Goal: Information Seeking & Learning: Learn about a topic

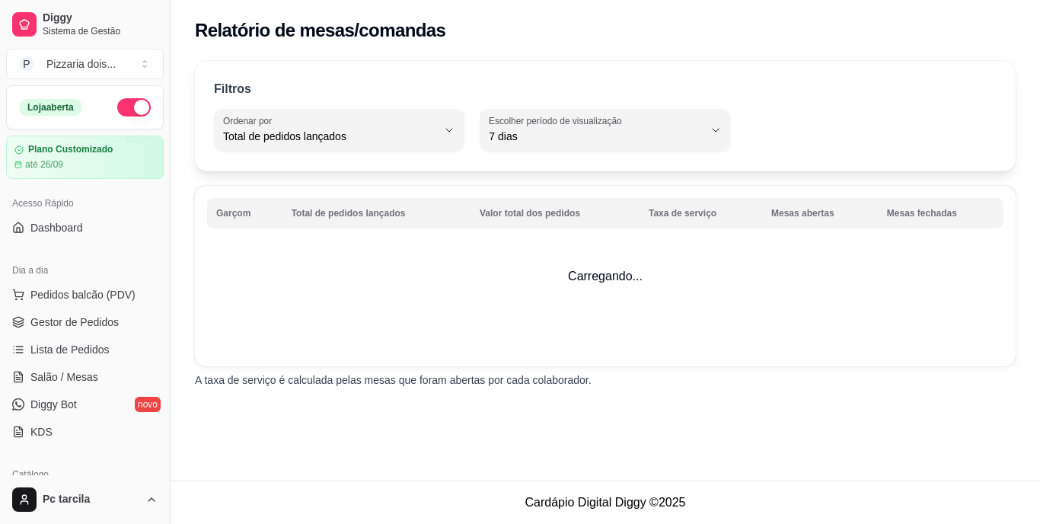
select select "TOTAL_OF_ORDERS"
select select "7"
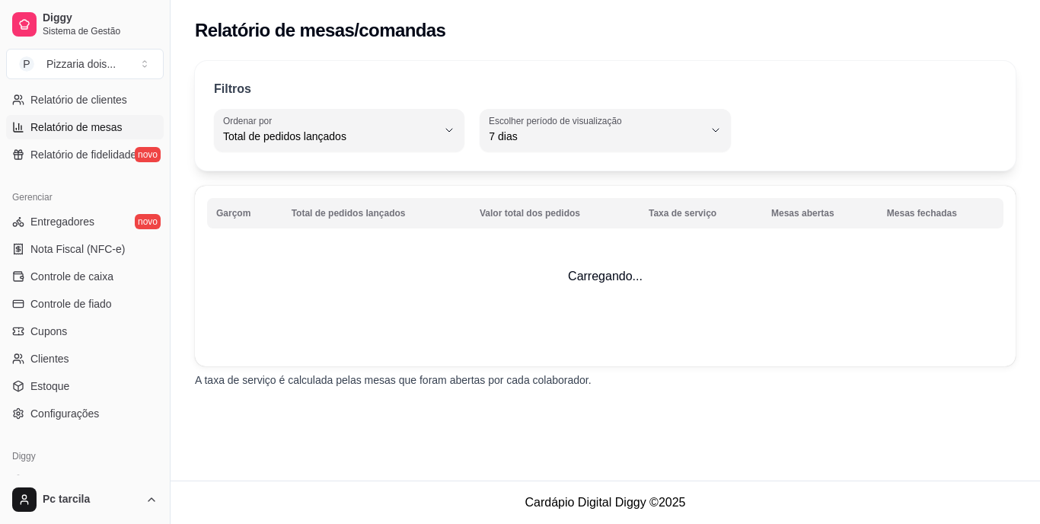
scroll to position [490, 0]
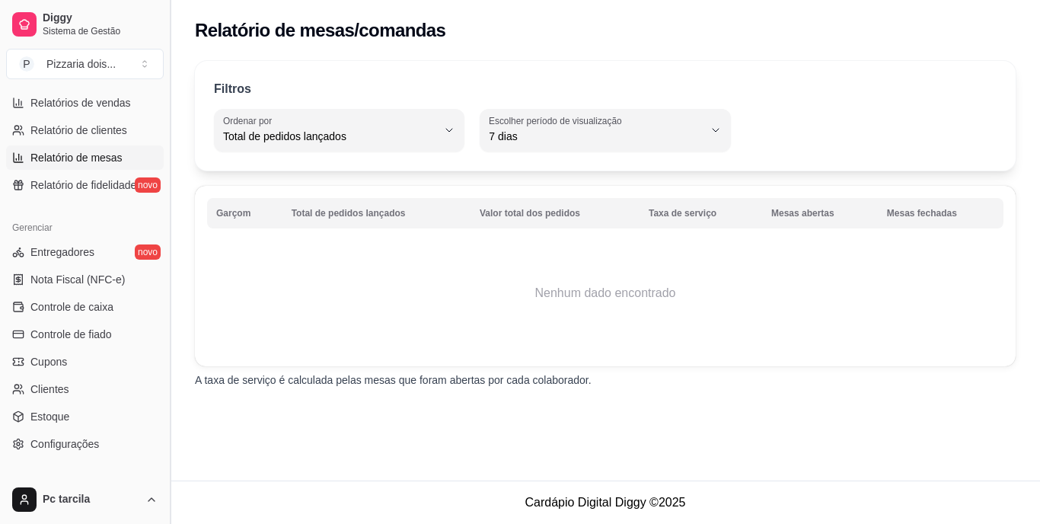
click at [169, 470] on button "Toggle Sidebar" at bounding box center [170, 262] width 12 height 524
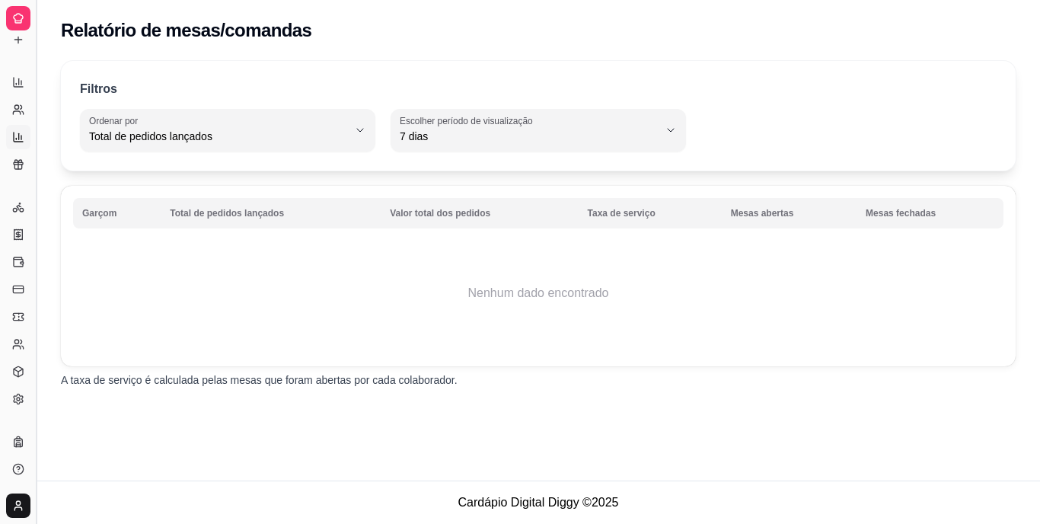
scroll to position [265, 0]
click at [31, 254] on button "Toggle Sidebar" at bounding box center [36, 262] width 12 height 524
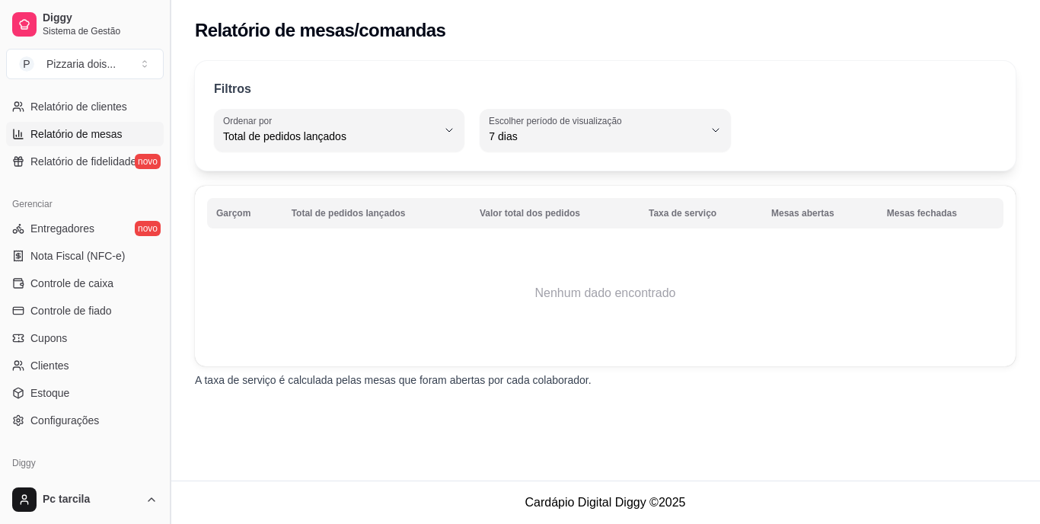
scroll to position [520, 0]
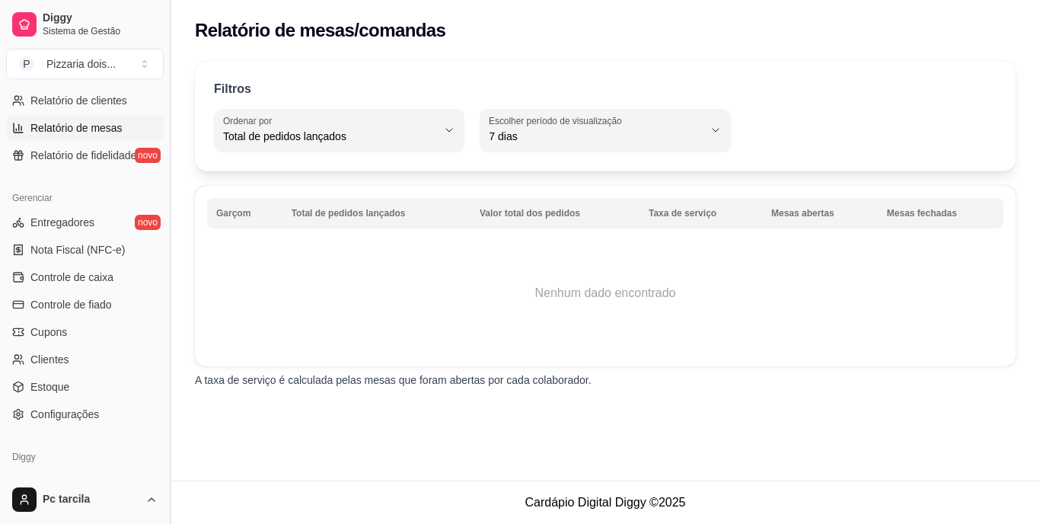
click at [169, 470] on button "Toggle Sidebar" at bounding box center [170, 262] width 12 height 524
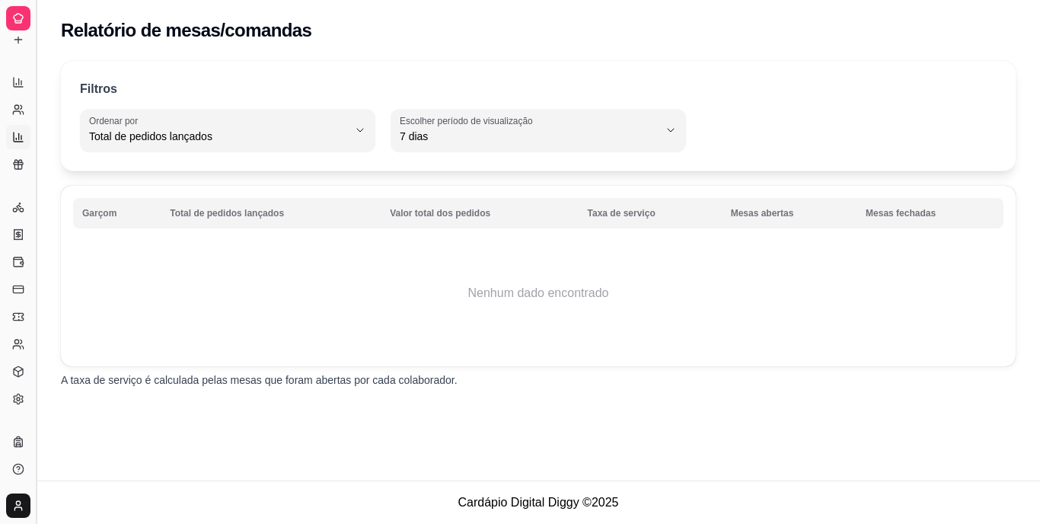
scroll to position [265, 0]
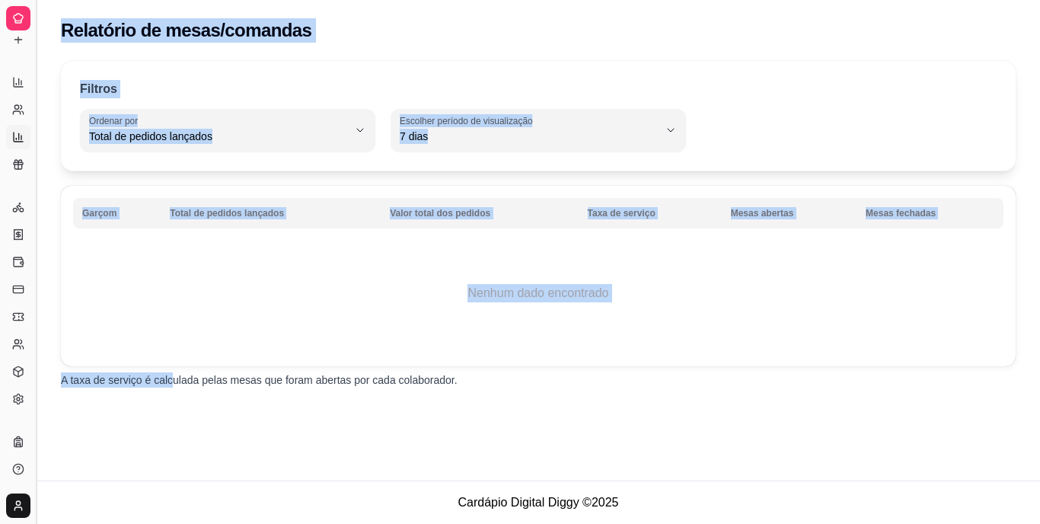
drag, startPoint x: 169, startPoint y: 470, endPoint x: 37, endPoint y: 404, distance: 147.1
click at [37, 404] on div "Diggy Sistema de Gestão P Pizzaria dois ... Loja aberta Plano Customizado até 2…" at bounding box center [520, 262] width 1040 height 524
click at [37, 404] on button "Toggle Sidebar" at bounding box center [36, 262] width 12 height 524
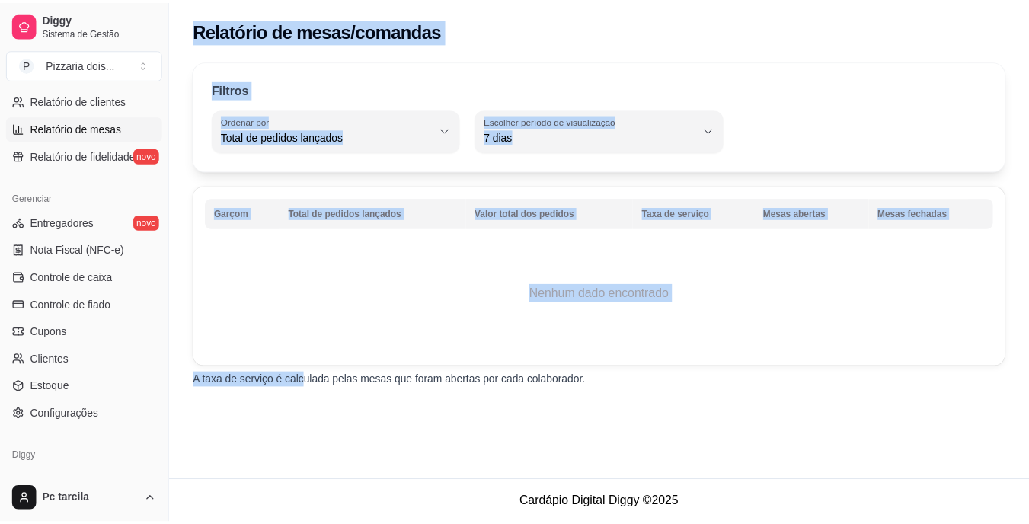
scroll to position [179, 0]
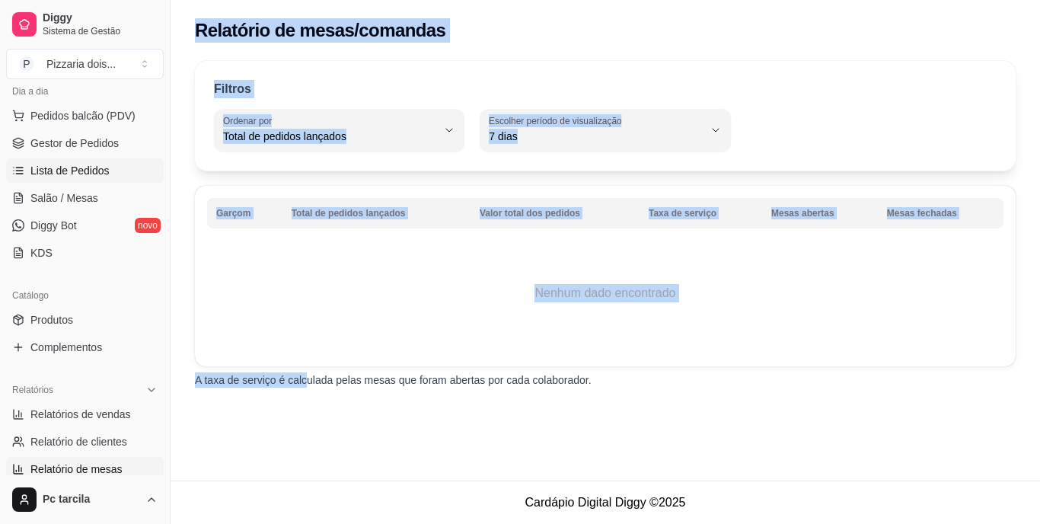
click at [85, 177] on span "Lista de Pedidos" at bounding box center [69, 170] width 79 height 15
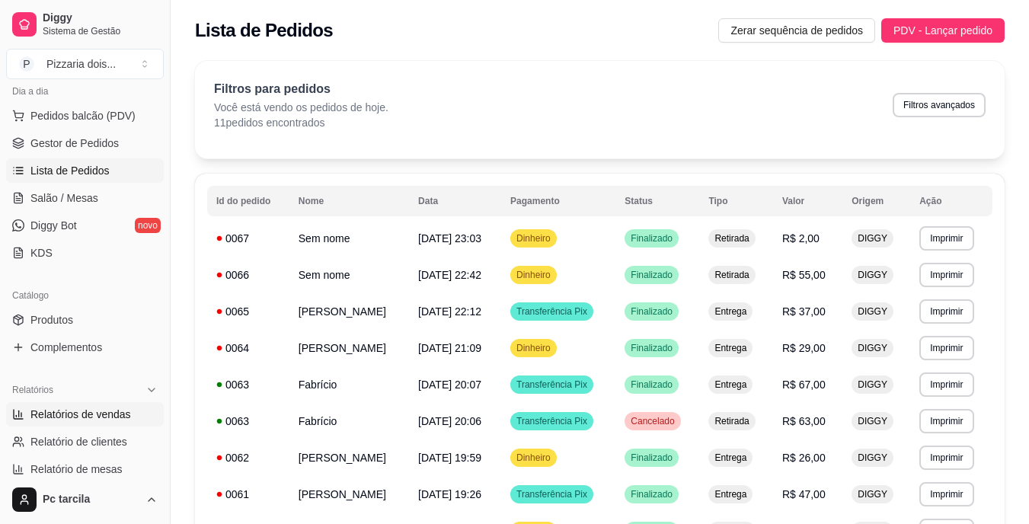
click at [101, 407] on span "Relatórios de vendas" at bounding box center [80, 414] width 101 height 15
select select "ALL"
select select "0"
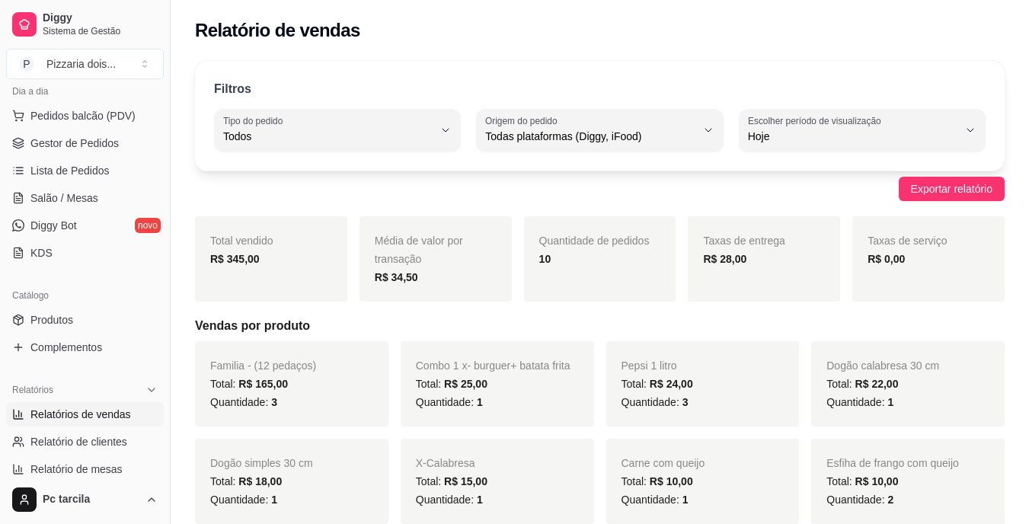
drag, startPoint x: 706, startPoint y: 383, endPoint x: 781, endPoint y: 388, distance: 75.6
click at [781, 388] on div "Total: R$ 24,00" at bounding box center [703, 384] width 163 height 18
drag, startPoint x: 420, startPoint y: 389, endPoint x: 0, endPoint y: 439, distance: 422.7
click at [286, 364] on div "Familia - (12 pedaços) Total: R$ 165,00 Quantidade: 3 Combo 1 x- burguer+ batat…" at bounding box center [600, 530] width 810 height 378
click at [395, 331] on h5 "Vendas por produto" at bounding box center [600, 326] width 810 height 18
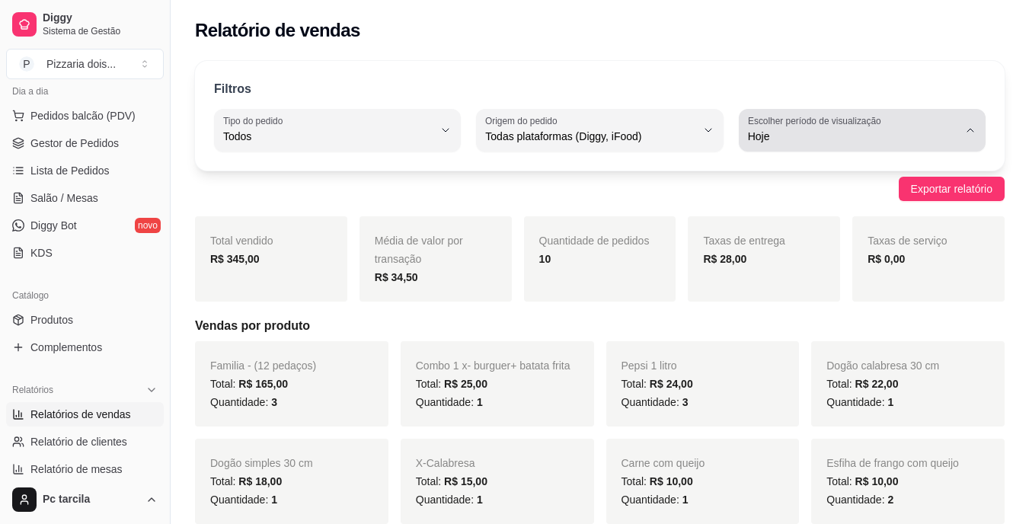
click at [967, 126] on icon "button" at bounding box center [970, 130] width 12 height 12
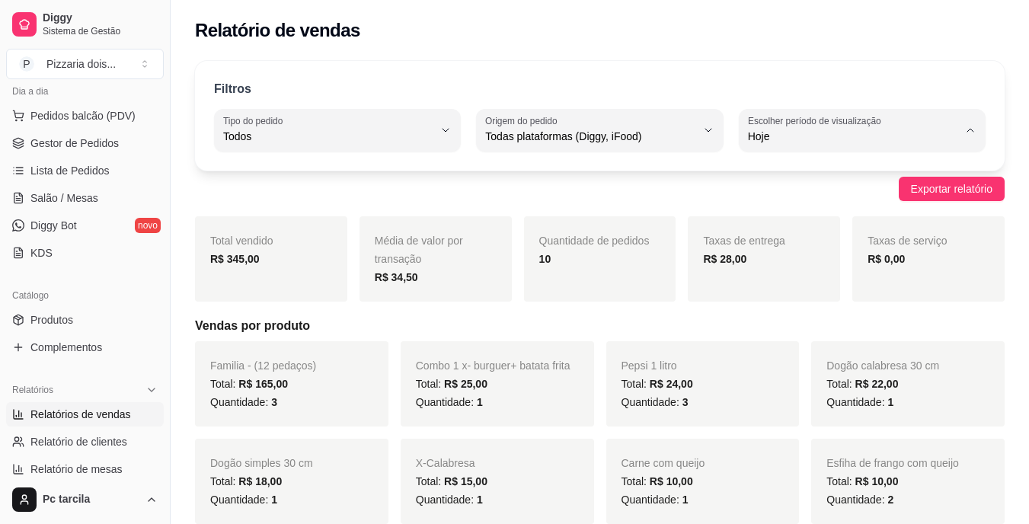
click at [845, 164] on li "Hoje" at bounding box center [861, 173] width 225 height 24
click at [170, 94] on button "Toggle Sidebar" at bounding box center [170, 262] width 12 height 524
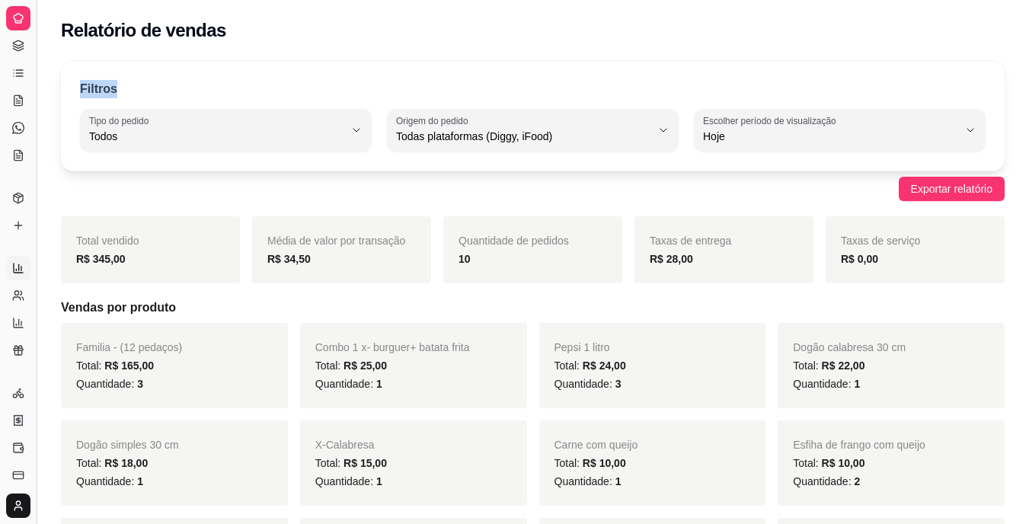
click at [170, 94] on div "Filtros" at bounding box center [533, 90] width 906 height 20
click at [39, 149] on button "Toggle Sidebar" at bounding box center [36, 262] width 12 height 524
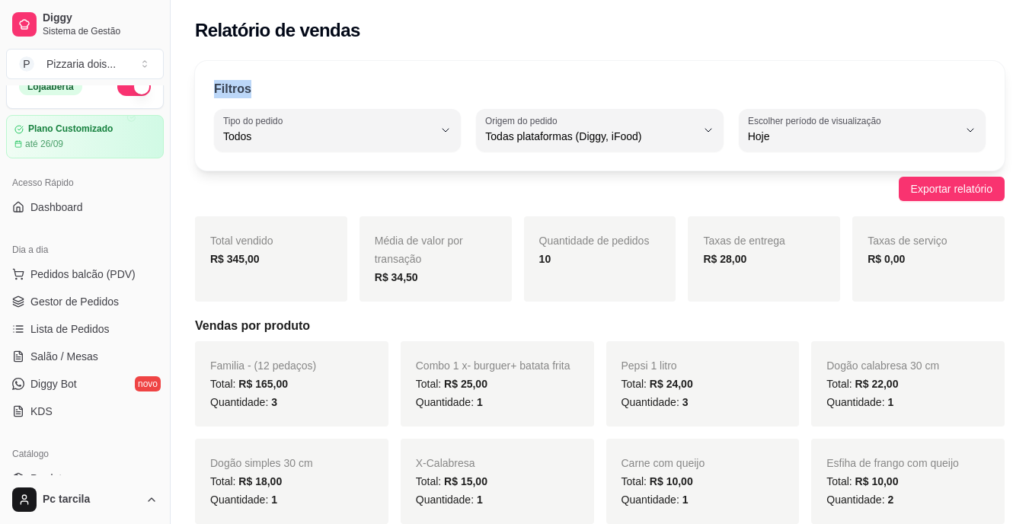
scroll to position [0, 0]
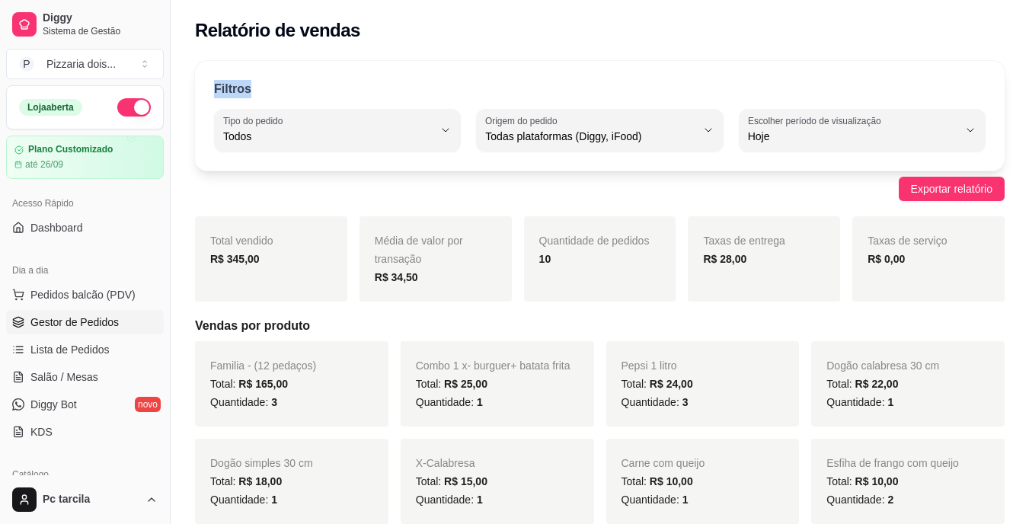
click at [134, 318] on link "Gestor de Pedidos" at bounding box center [85, 322] width 158 height 24
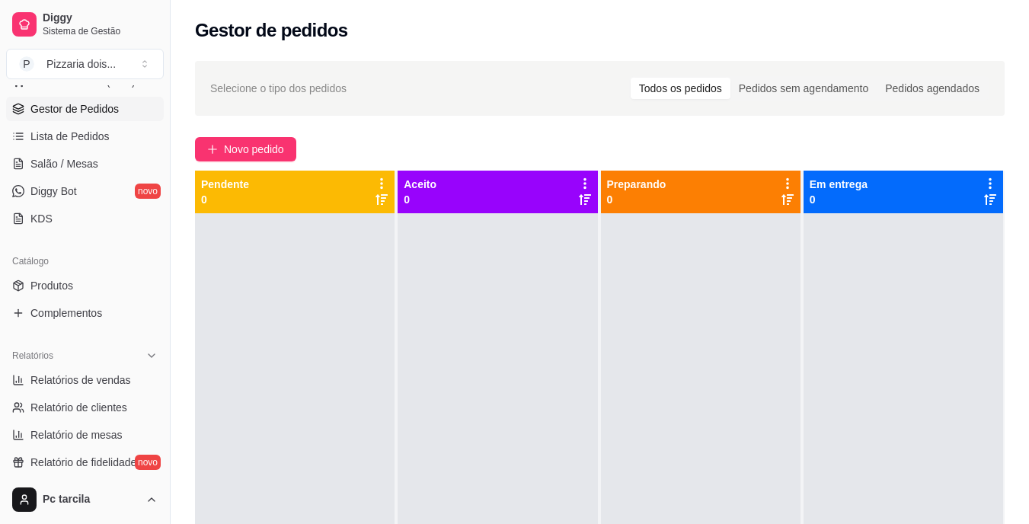
scroll to position [244, 0]
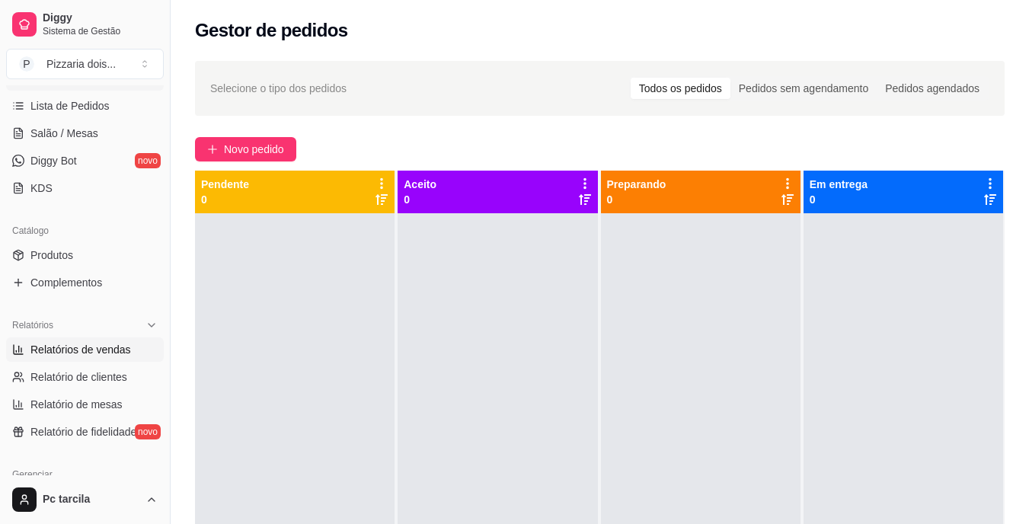
click at [107, 356] on span "Relatórios de vendas" at bounding box center [80, 349] width 101 height 15
select select "ALL"
select select "0"
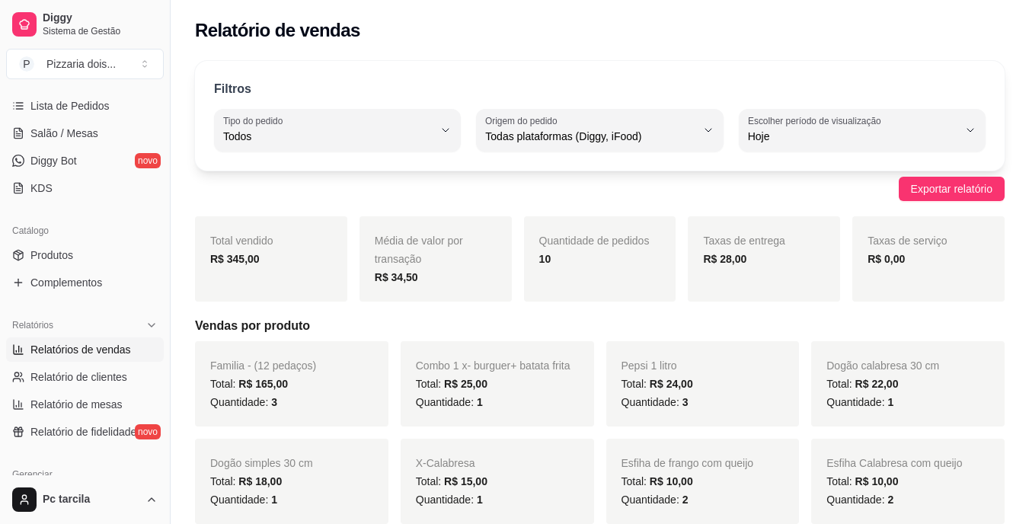
click at [1027, 8] on div "Relatório de vendas" at bounding box center [600, 26] width 858 height 52
drag, startPoint x: 1027, startPoint y: 8, endPoint x: 708, endPoint y: 90, distance: 329.6
click at [547, 259] on strong "10" at bounding box center [545, 259] width 12 height 12
click at [772, 381] on div "Total: R$ 24,00" at bounding box center [703, 384] width 163 height 18
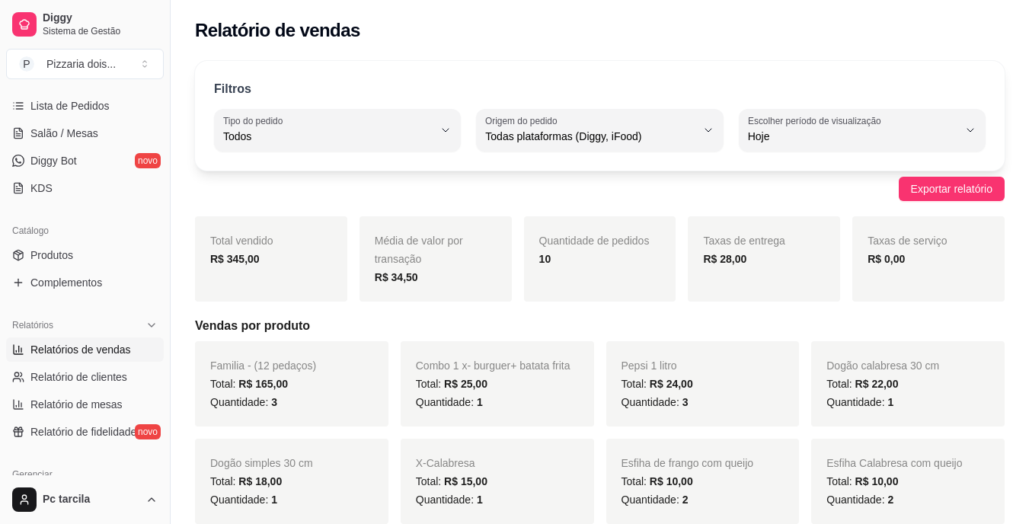
click at [599, 253] on div "10" at bounding box center [600, 259] width 122 height 18
click at [617, 243] on span "Quantidade de pedidos" at bounding box center [594, 241] width 110 height 12
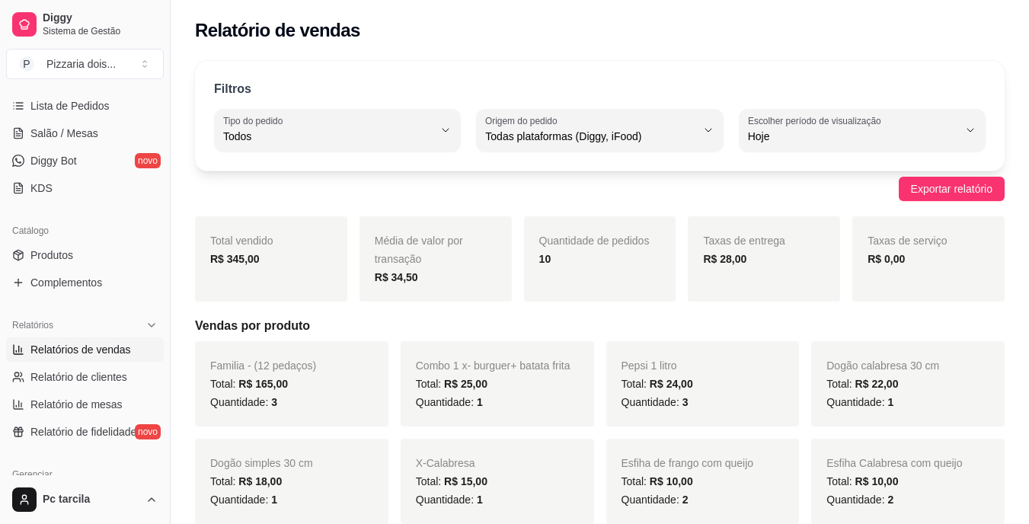
click at [558, 277] on div "Quantidade de pedidos 10" at bounding box center [600, 258] width 152 height 85
click at [750, 259] on div "R$ 28,00" at bounding box center [764, 259] width 122 height 18
click at [587, 274] on div "Quantidade de pedidos 10" at bounding box center [600, 258] width 152 height 85
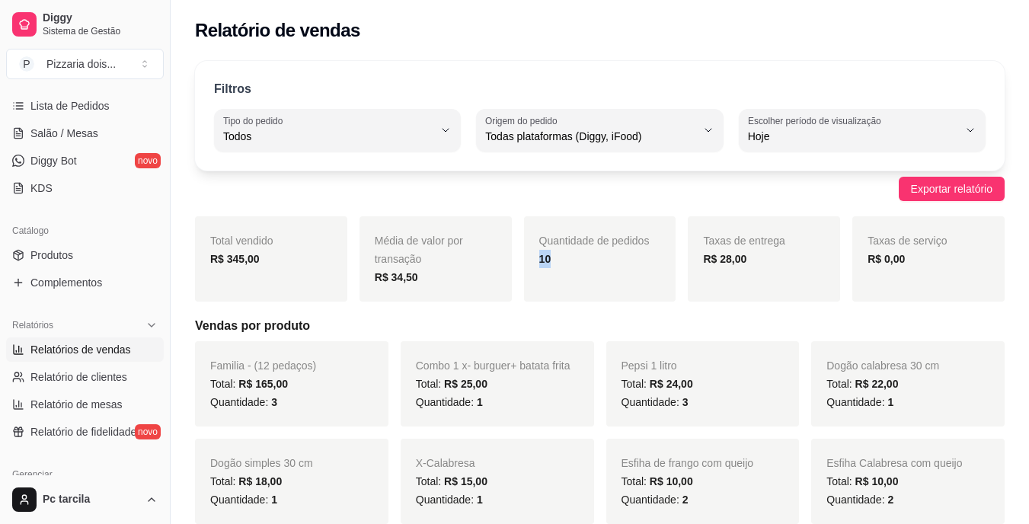
click at [587, 274] on div "Quantidade de pedidos 10" at bounding box center [600, 258] width 152 height 85
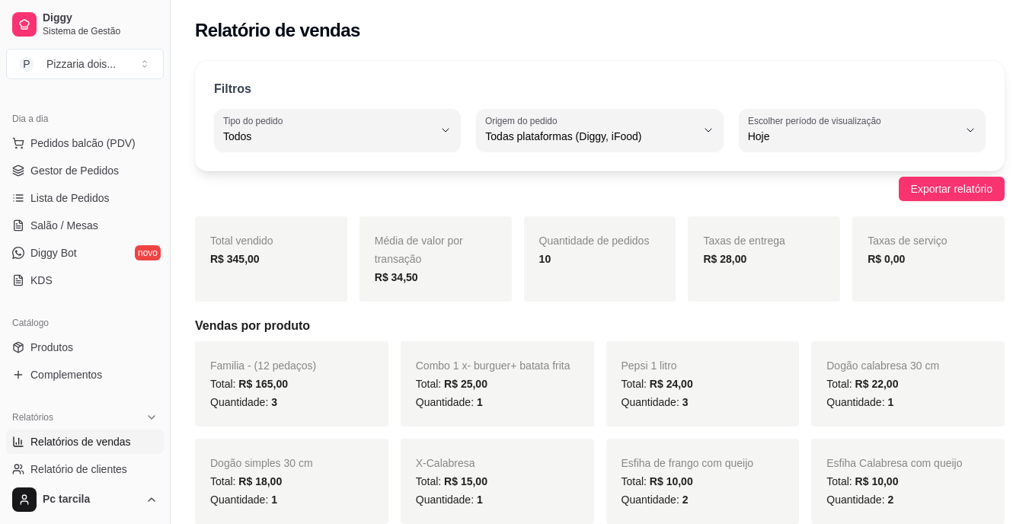
scroll to position [122, 0]
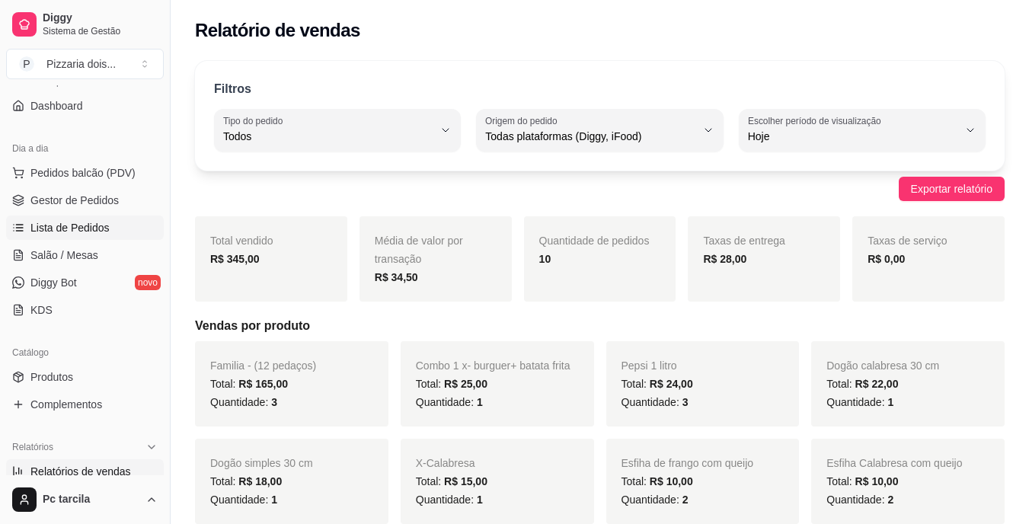
click at [87, 233] on span "Lista de Pedidos" at bounding box center [69, 227] width 79 height 15
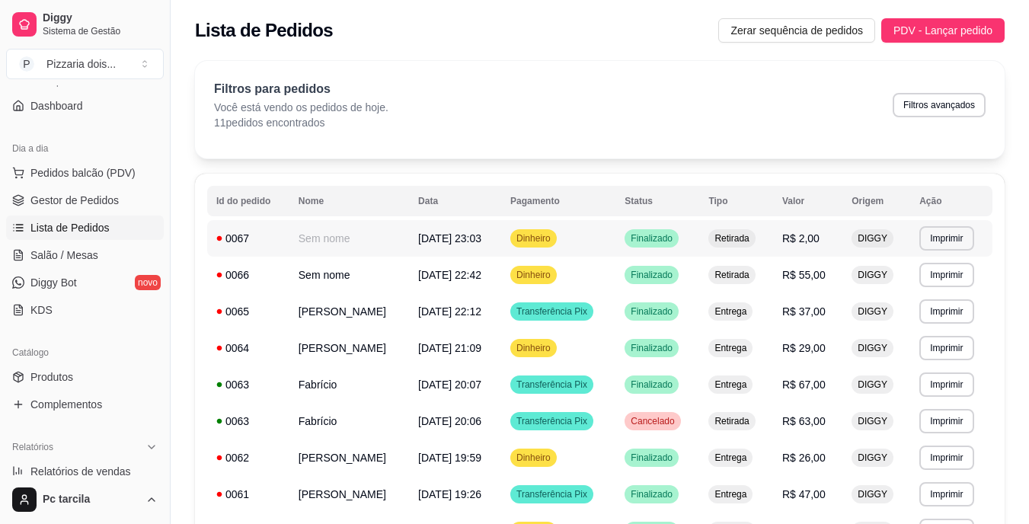
click at [828, 241] on td "R$ 2,00" at bounding box center [807, 238] width 69 height 37
click at [170, 488] on button "Toggle Sidebar" at bounding box center [170, 262] width 12 height 524
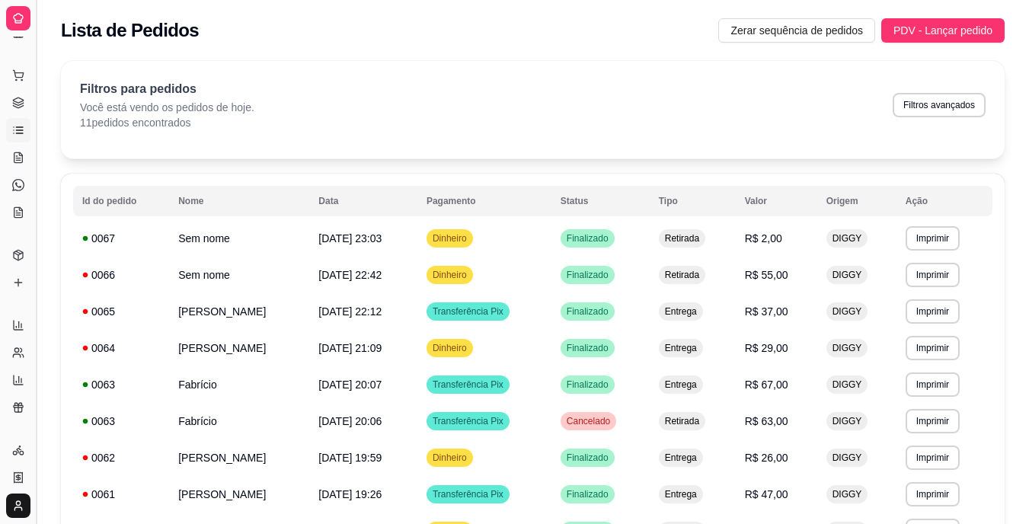
click at [40, 419] on button "Toggle Sidebar" at bounding box center [36, 262] width 12 height 524
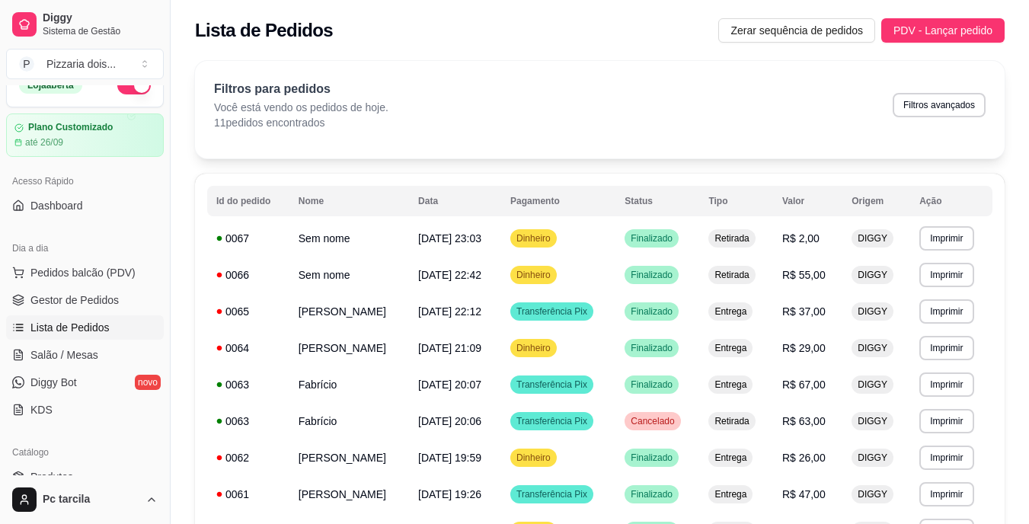
drag, startPoint x: 169, startPoint y: 469, endPoint x: 158, endPoint y: 468, distance: 10.8
click at [158, 468] on div "Diggy Sistema de Gestão P Pizzaria dois ... Loja aberta Plano Customizado até 2…" at bounding box center [85, 262] width 170 height 524
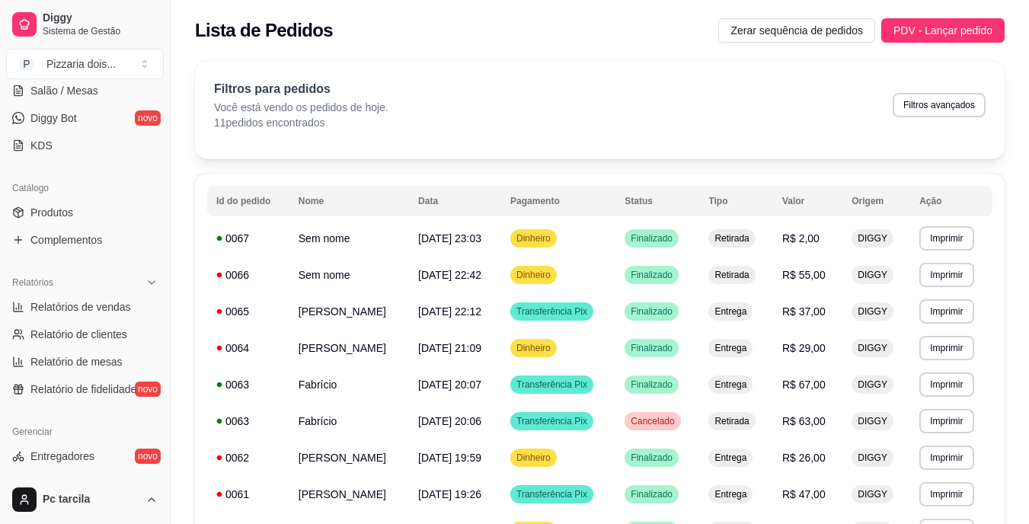
scroll to position [327, 0]
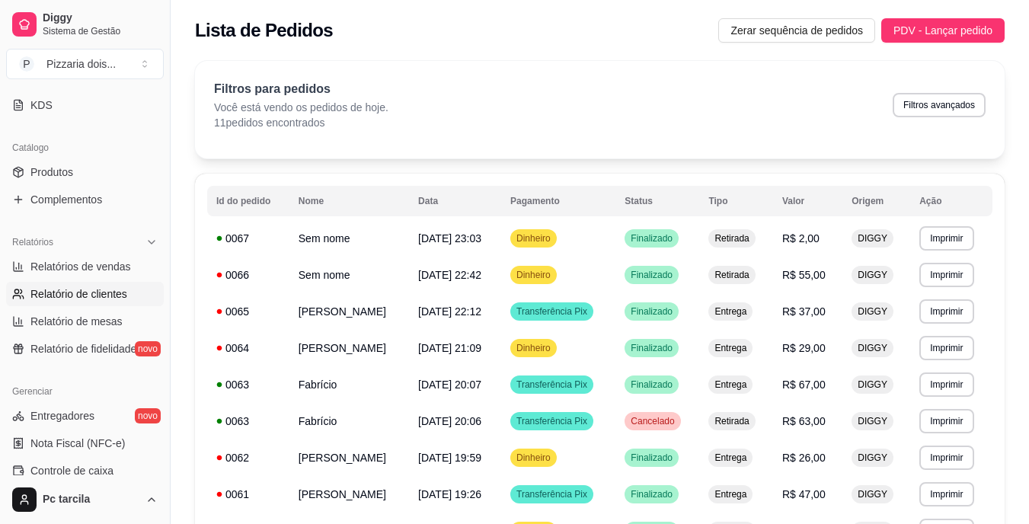
click at [130, 298] on link "Relatório de clientes" at bounding box center [85, 294] width 158 height 24
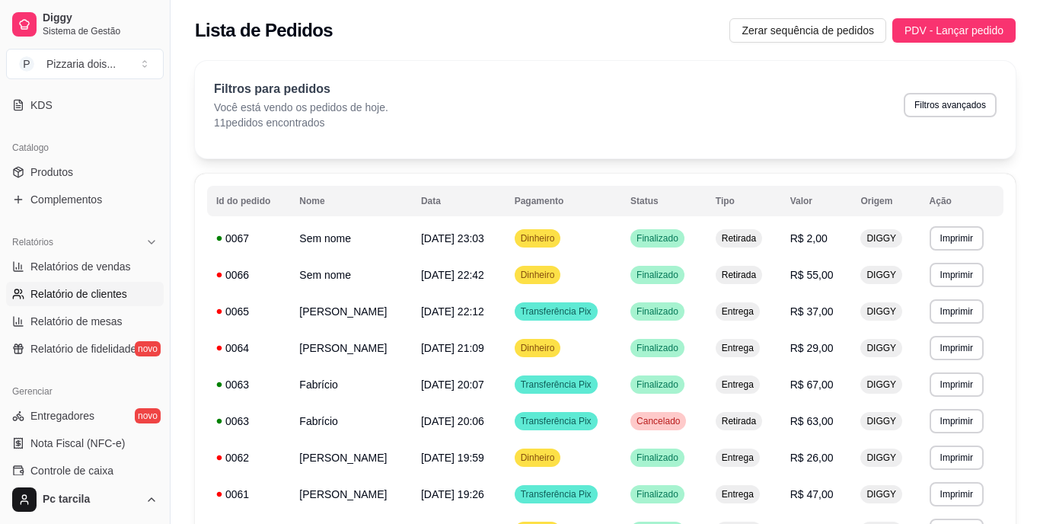
select select "30"
select select "HIGHEST_TOTAL_SPENT_WITH_ORDERS"
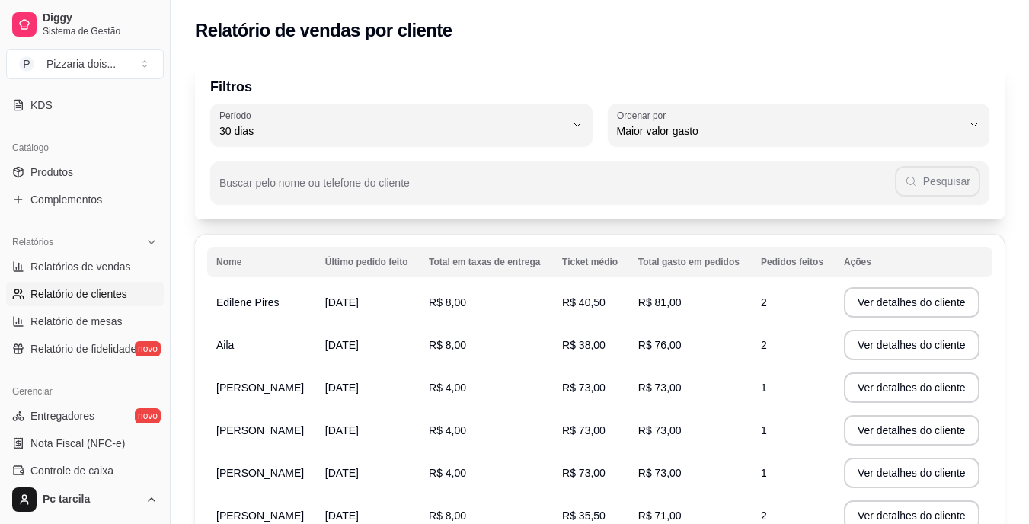
click at [1028, 513] on div "Filtros 30 Período Hoje Ontem 7 dias 15 dias 30 dias 45 dias 60 dias Período 30…" at bounding box center [600, 415] width 858 height 726
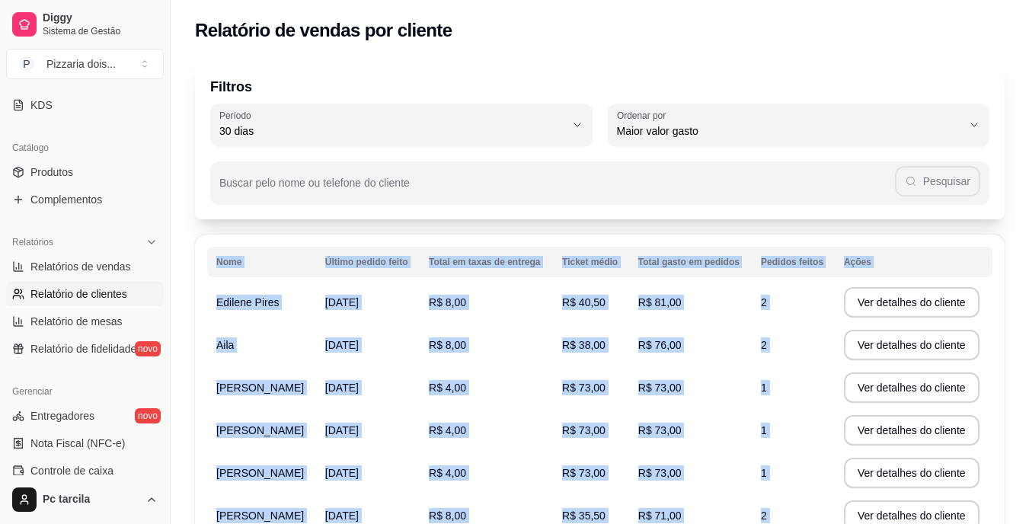
click at [1028, 513] on div "Filtros 30 Período Hoje Ontem 7 dias 15 dias 30 dias 45 dias 60 dias Período 30…" at bounding box center [600, 415] width 858 height 726
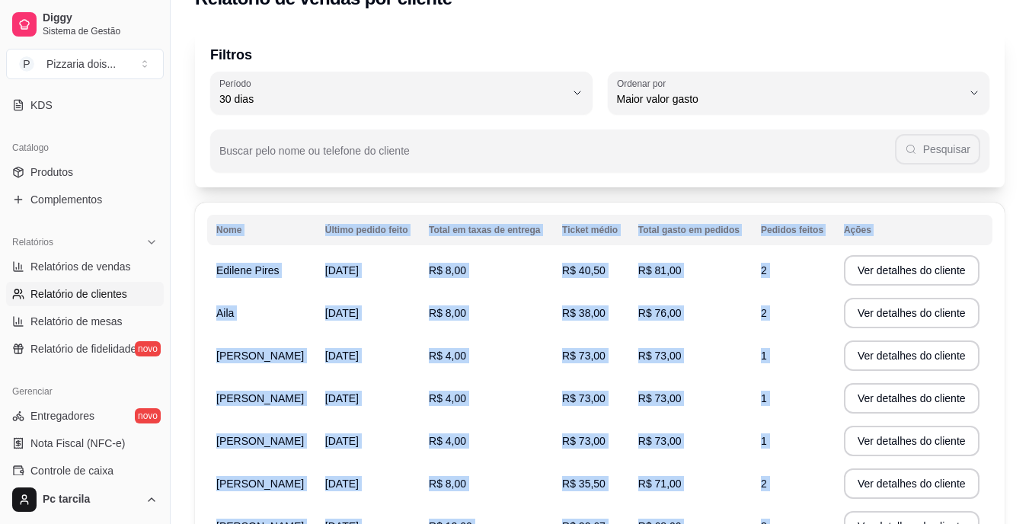
click at [1028, 513] on div "Filtros 30 Período Hoje Ontem 7 dias 15 dias 30 dias 45 dias 60 dias Período 30…" at bounding box center [600, 383] width 858 height 726
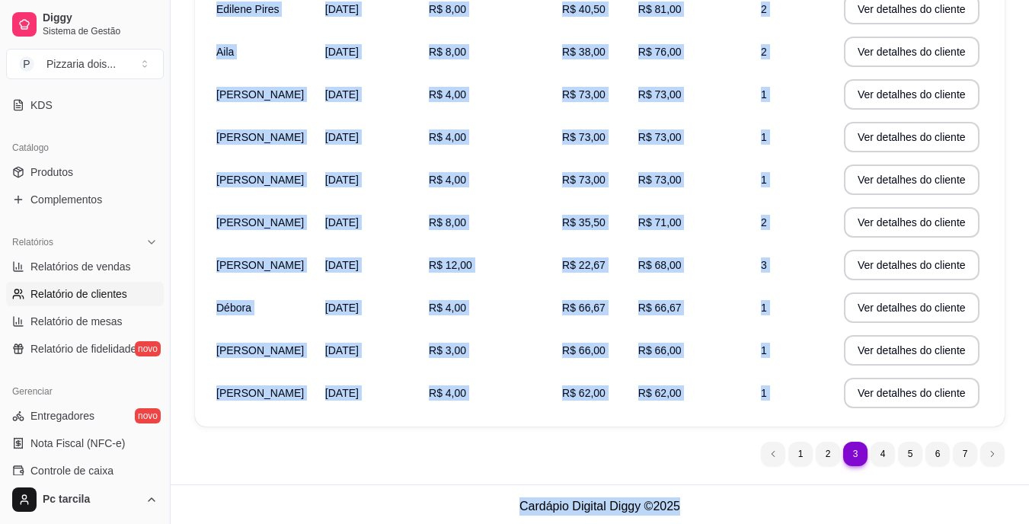
scroll to position [297, 0]
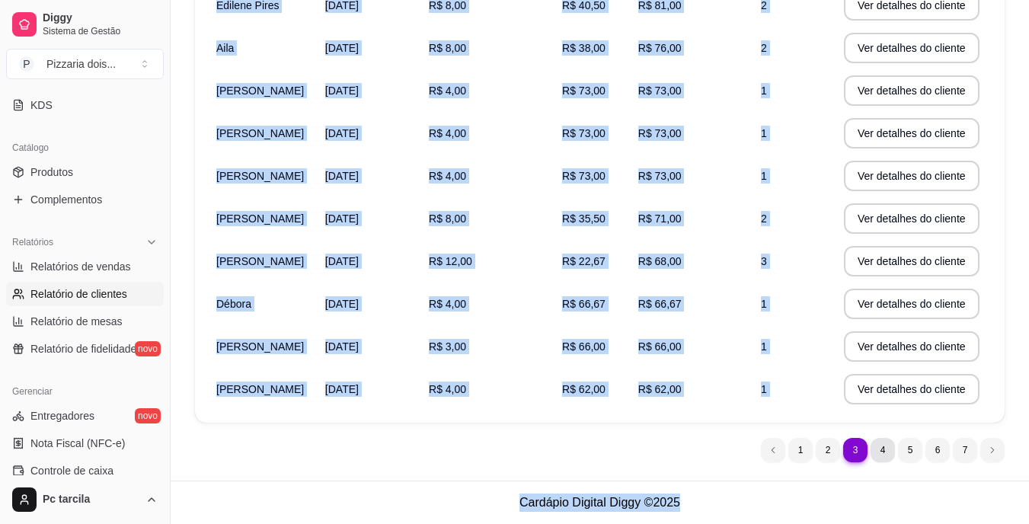
drag, startPoint x: 1028, startPoint y: 513, endPoint x: 889, endPoint y: 440, distance: 157.4
click at [889, 440] on div "Filtros 30 Período Hoje Ontem 7 dias 15 dias 30 dias 45 dias 60 dias Período 30…" at bounding box center [600, 118] width 858 height 726
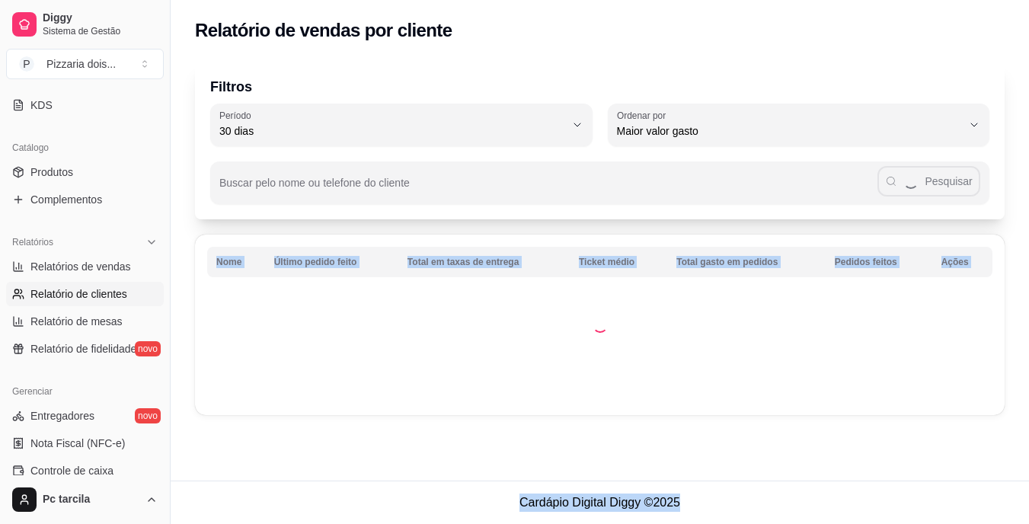
scroll to position [0, 0]
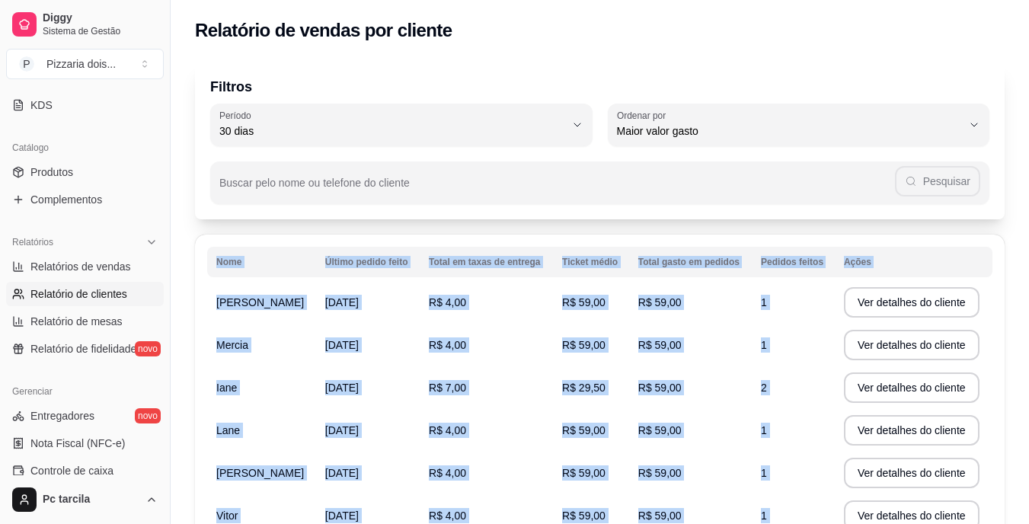
click at [721, 353] on td "R$ 59,00" at bounding box center [690, 345] width 123 height 43
